Goal: Transaction & Acquisition: Purchase product/service

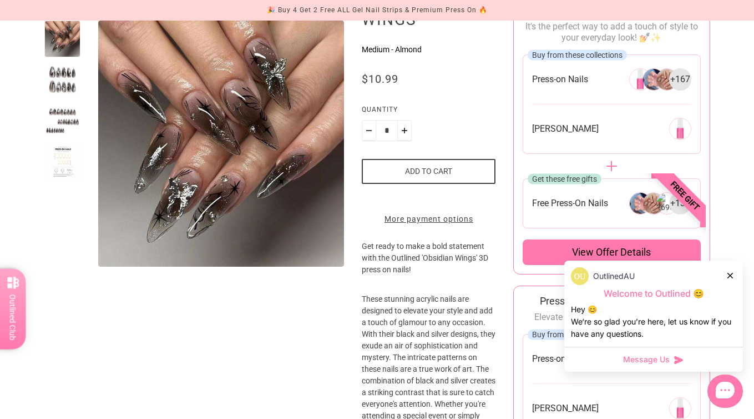
scroll to position [18, 0]
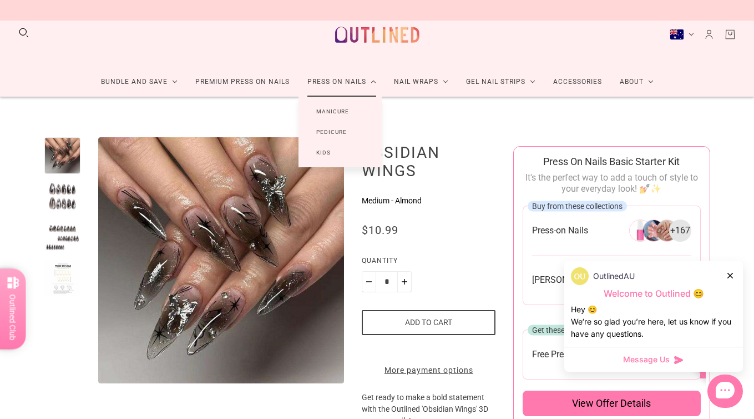
click at [336, 110] on link "Manicure" at bounding box center [333, 111] width 68 height 21
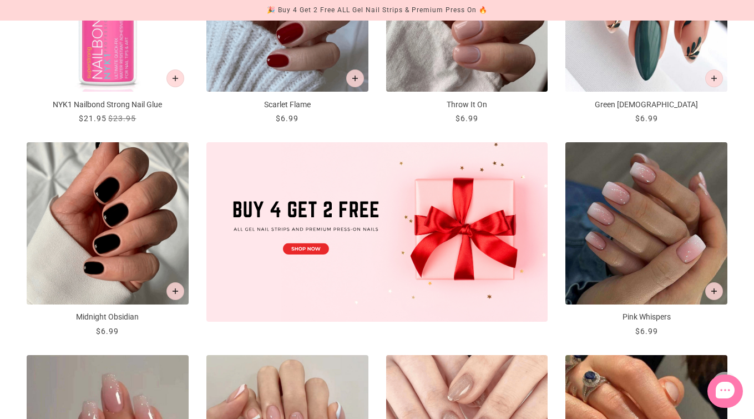
scroll to position [416, 0]
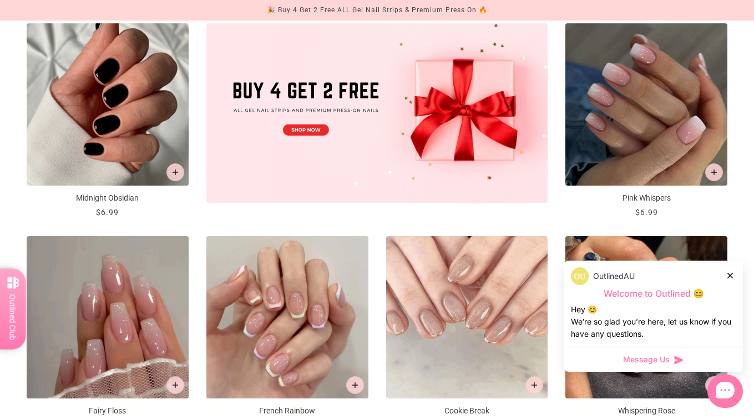
click at [731, 270] on div at bounding box center [731, 275] width 7 height 12
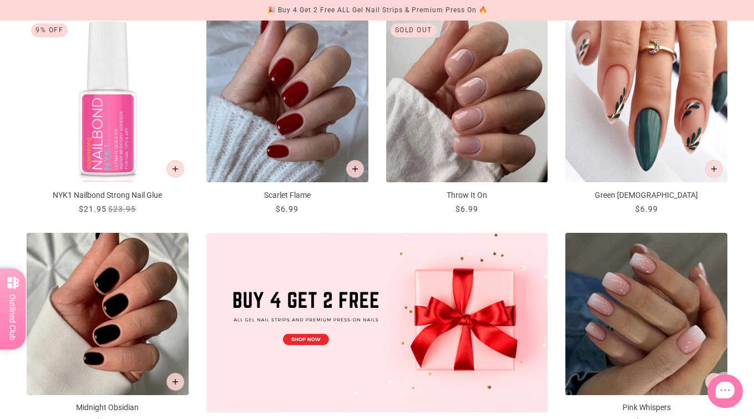
scroll to position [0, 0]
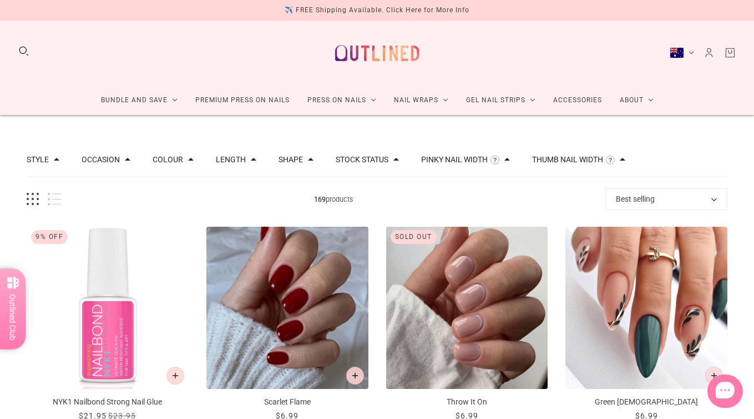
click at [175, 157] on button "Colour" at bounding box center [168, 159] width 31 height 8
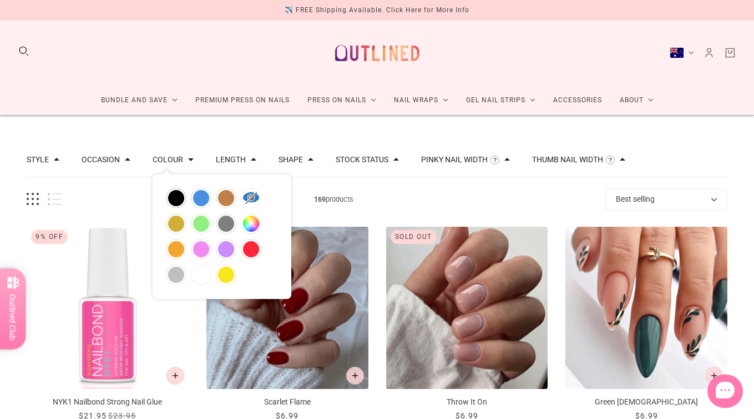
click at [232, 157] on button "Length" at bounding box center [231, 159] width 30 height 8
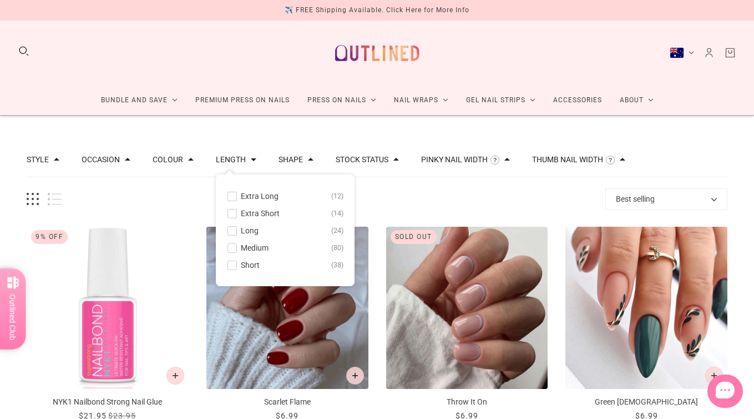
click at [286, 151] on div "Shape Almond 74 Ballerina 16 Round 29 Rounded Square 41 Stiletto 8" at bounding box center [296, 154] width 35 height 23
click at [289, 163] on button "Shape" at bounding box center [291, 159] width 24 height 8
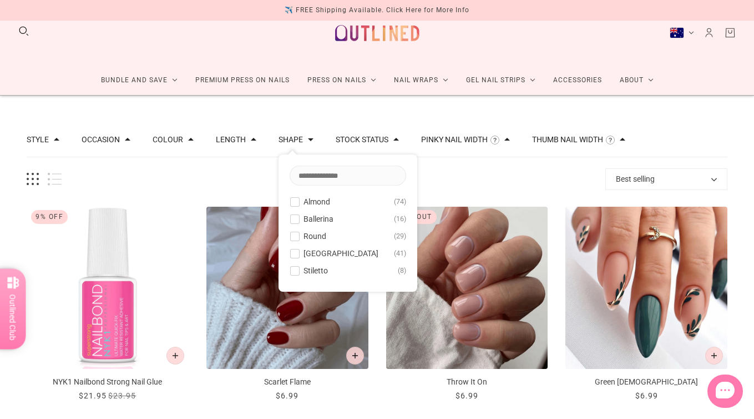
scroll to position [22, 0]
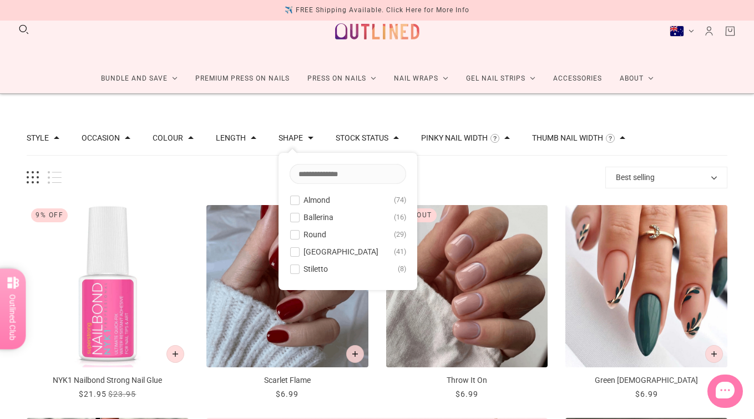
click at [296, 264] on div at bounding box center [294, 268] width 8 height 8
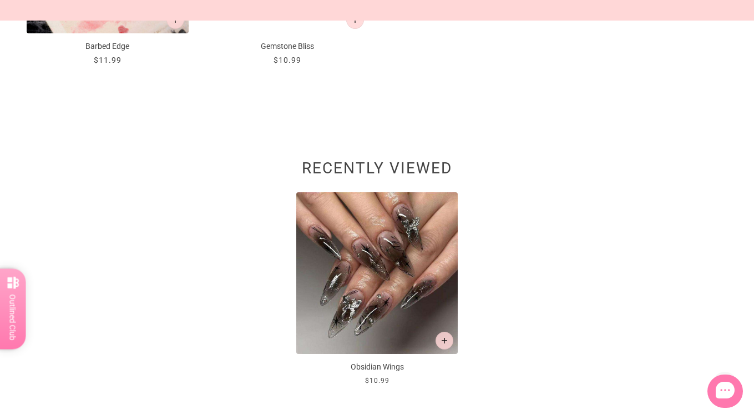
scroll to position [825, 0]
